Goal: Transaction & Acquisition: Download file/media

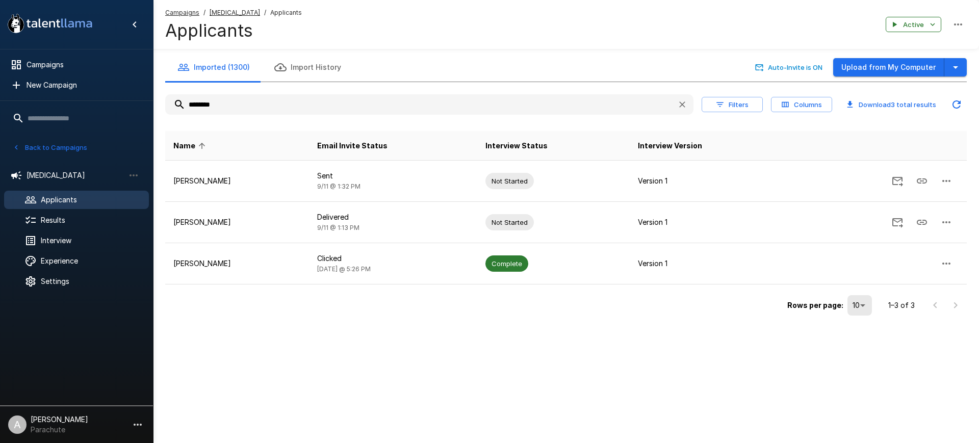
click at [84, 198] on span "Applicants" at bounding box center [91, 200] width 100 height 10
click at [53, 216] on span "Results" at bounding box center [91, 220] width 100 height 10
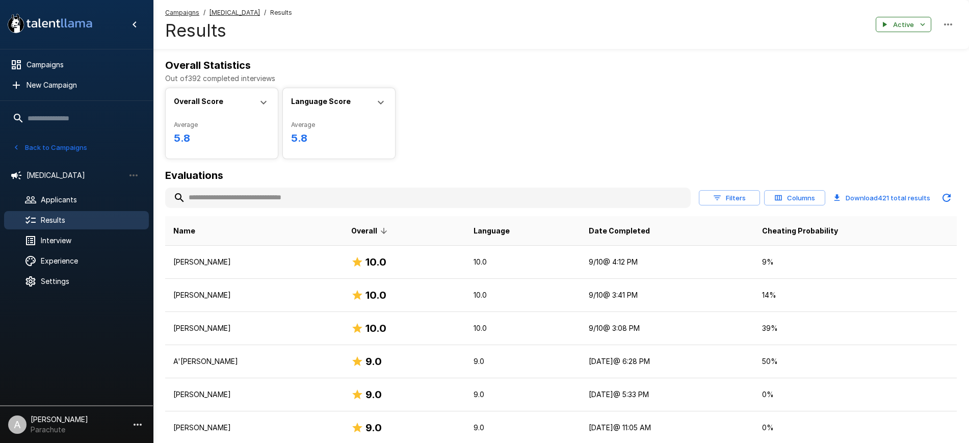
click at [877, 197] on button "Download 421 total results" at bounding box center [881, 198] width 105 height 20
click at [726, 193] on button "Filters" at bounding box center [729, 198] width 61 height 16
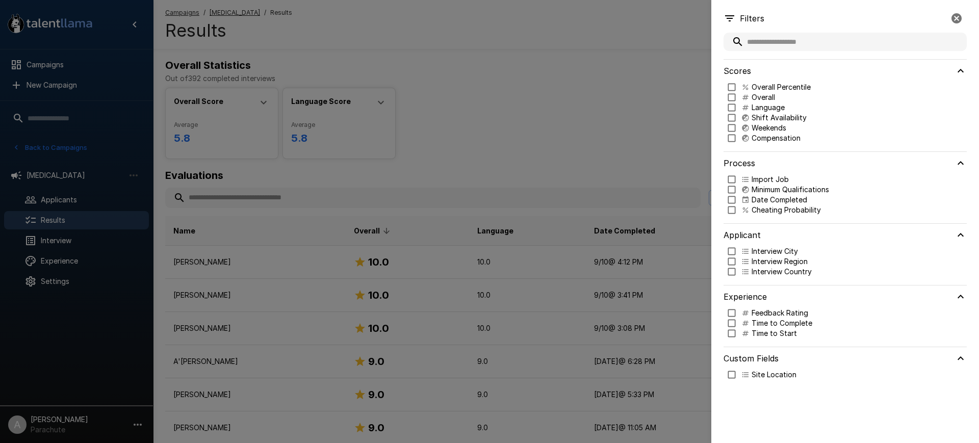
click at [700, 118] on div at bounding box center [489, 221] width 979 height 443
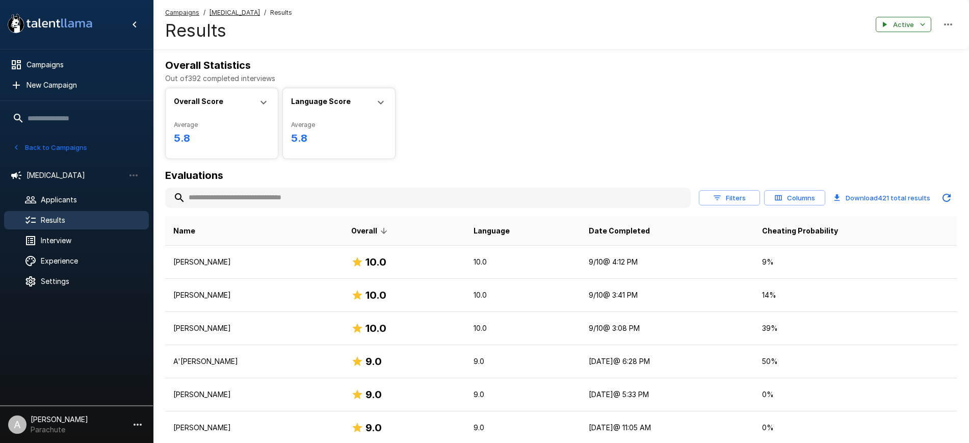
click at [788, 202] on button "Columns" at bounding box center [794, 198] width 61 height 16
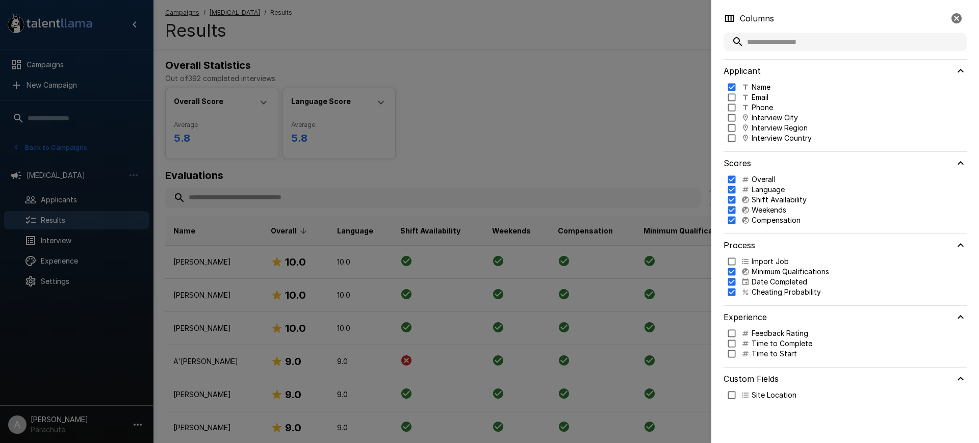
click at [615, 127] on div at bounding box center [489, 221] width 979 height 443
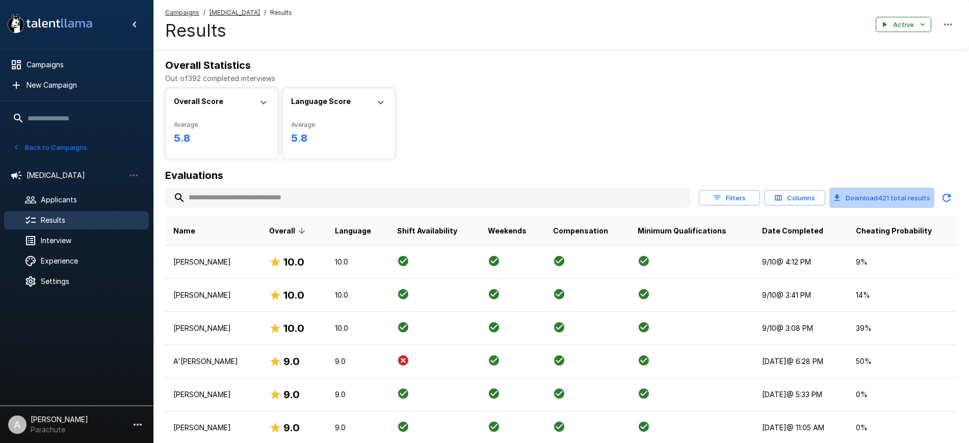
click at [870, 193] on button "Download 421 total results" at bounding box center [881, 198] width 105 height 20
click at [845, 196] on button "Download 421 total results" at bounding box center [881, 198] width 105 height 20
click at [915, 196] on button "Download 421 total results" at bounding box center [881, 198] width 105 height 20
